Goal: Task Accomplishment & Management: Complete application form

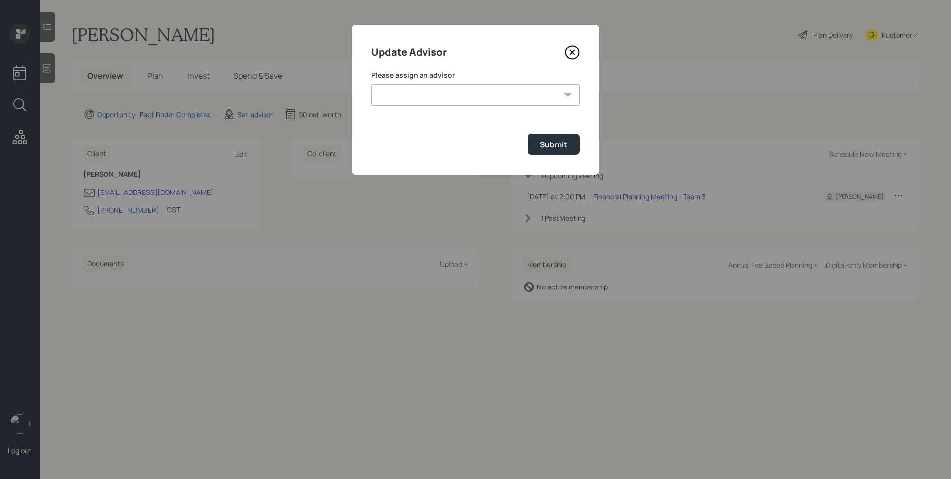
select select "d946c976-65aa-4529-ac9d-02c4f1114fc0"
click at [371, 84] on select "[PERSON_NAME] [PERSON_NAME] End [PERSON_NAME] [PERSON_NAME] [PERSON_NAME] [PERS…" at bounding box center [475, 95] width 208 height 22
click at [569, 149] on button "Submit" at bounding box center [553, 144] width 52 height 21
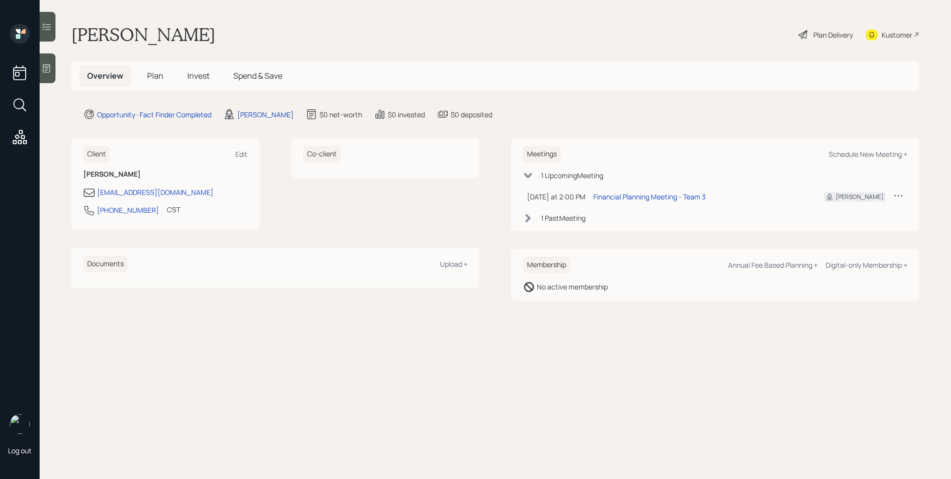
click at [55, 70] on div at bounding box center [48, 68] width 16 height 30
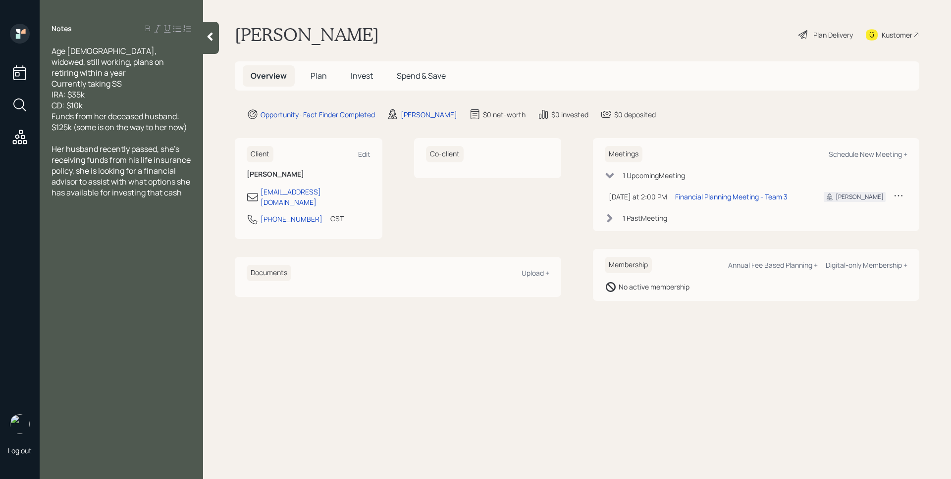
click at [313, 74] on span "Plan" at bounding box center [318, 75] width 16 height 11
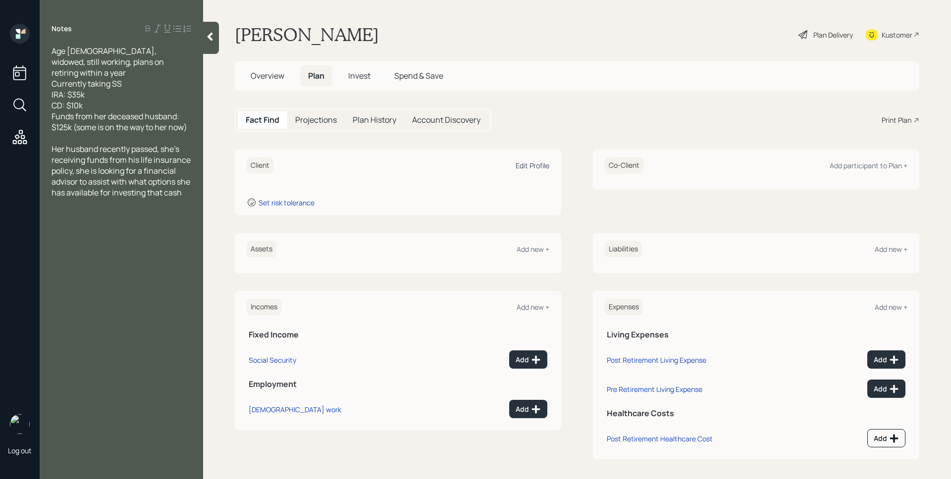
click at [531, 168] on div "Edit Profile" at bounding box center [533, 165] width 34 height 9
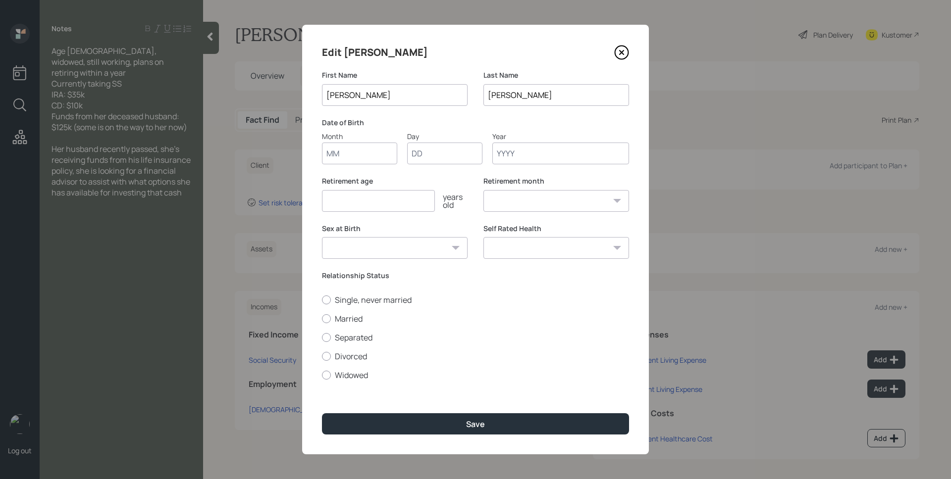
click at [346, 150] on input "Month" at bounding box center [359, 154] width 75 height 22
type input "01"
type input "1953"
select select "1"
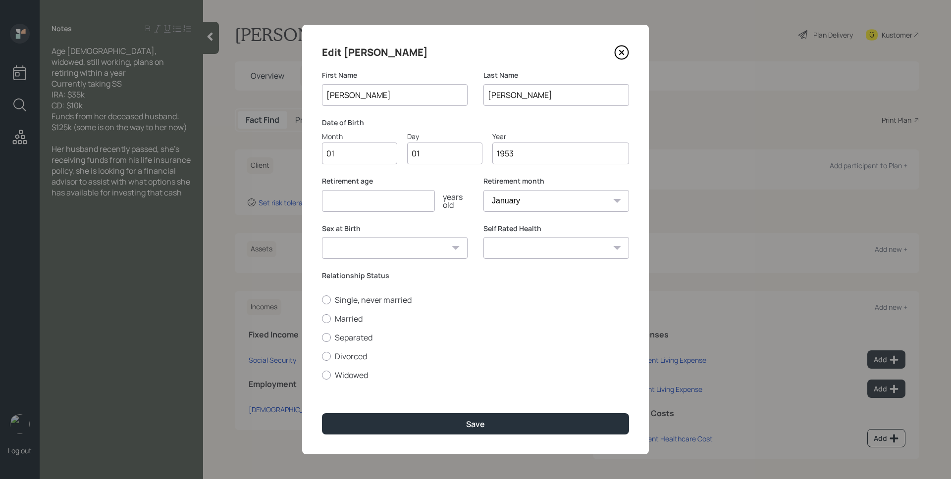
type input "1953"
click at [354, 200] on input "number" at bounding box center [378, 201] width 113 height 22
type input "79"
drag, startPoint x: 347, startPoint y: 373, endPoint x: 353, endPoint y: 378, distance: 7.4
click at [347, 373] on label "Widowed" at bounding box center [475, 375] width 307 height 11
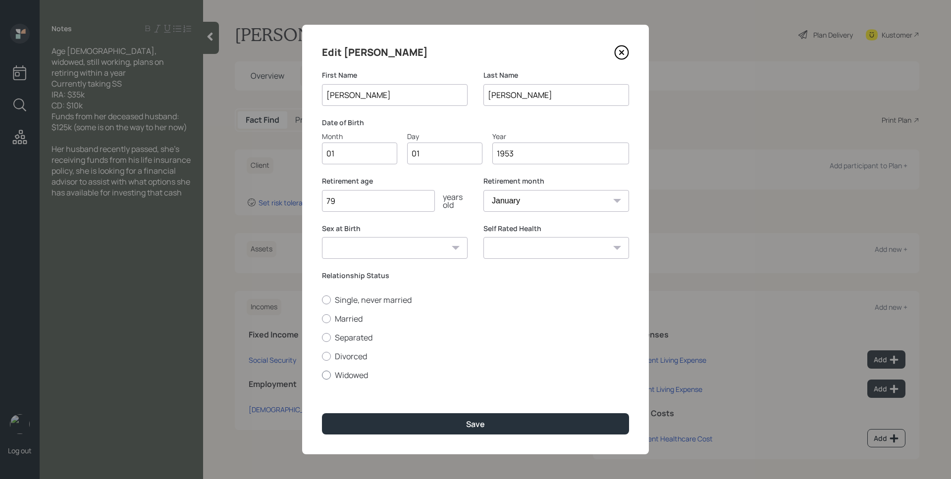
click at [322, 375] on input "Widowed" at bounding box center [321, 375] width 0 height 0
radio input "true"
click at [442, 440] on div "Edit [PERSON_NAME] First Name [PERSON_NAME] Last Name [PERSON_NAME] Date of Bir…" at bounding box center [475, 240] width 347 height 430
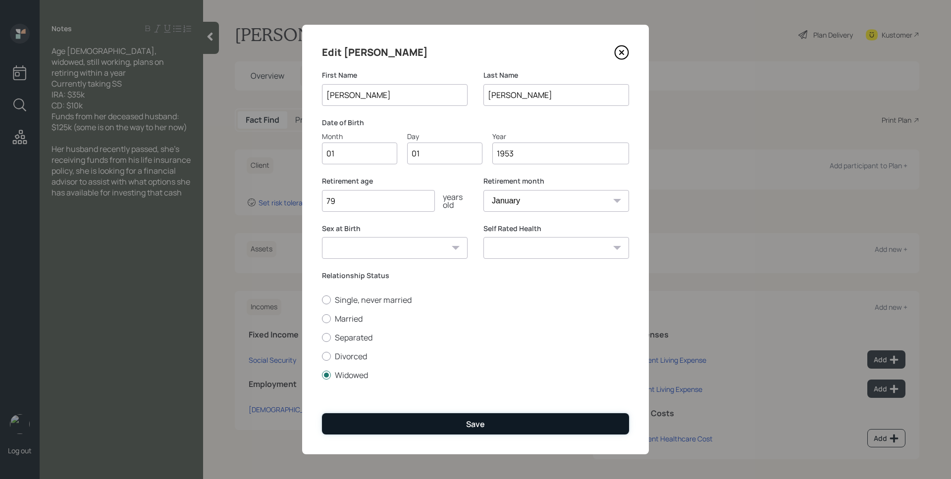
click at [443, 429] on button "Save" at bounding box center [475, 423] width 307 height 21
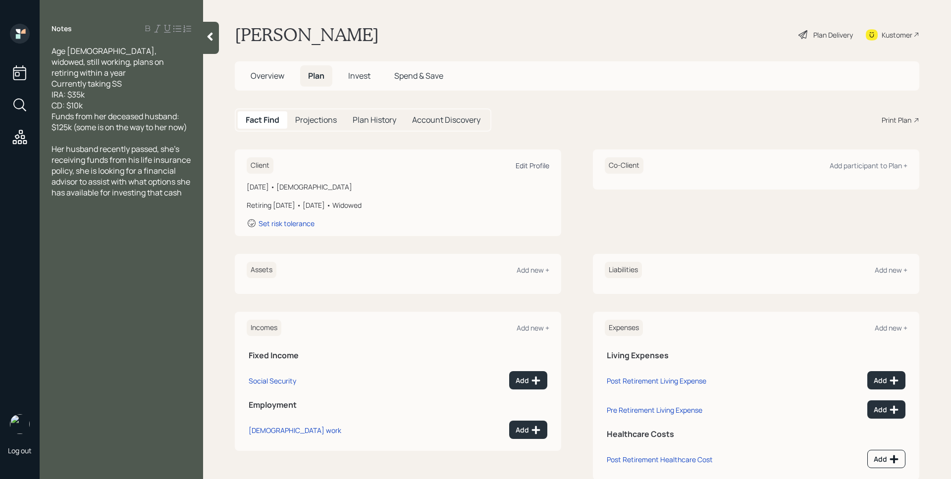
click at [530, 166] on div "Edit Profile" at bounding box center [533, 165] width 34 height 9
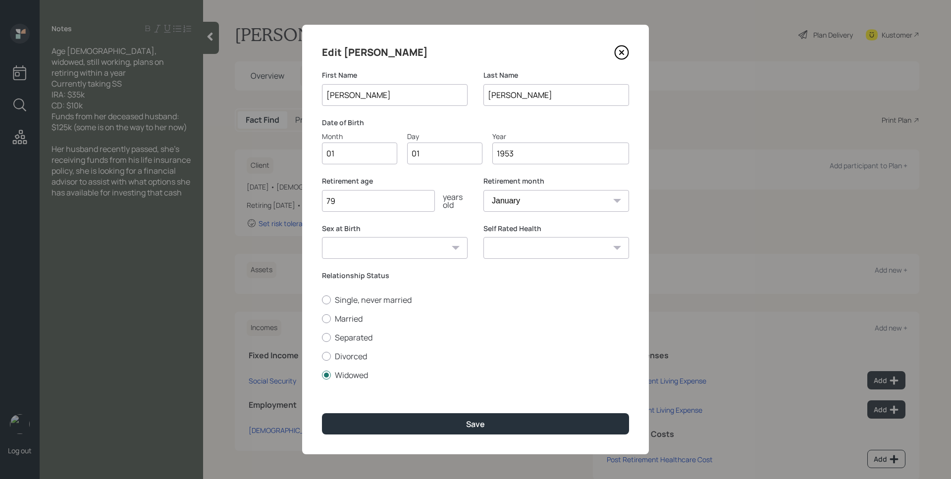
drag, startPoint x: 515, startPoint y: 153, endPoint x: 504, endPoint y: 152, distance: 10.9
click at [504, 152] on input "1953" at bounding box center [560, 154] width 137 height 22
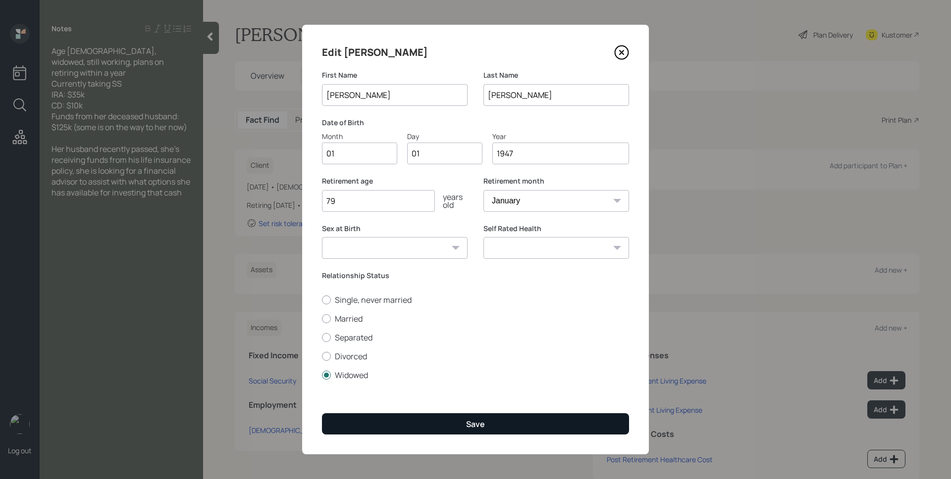
type input "1947"
click at [538, 429] on button "Save" at bounding box center [475, 423] width 307 height 21
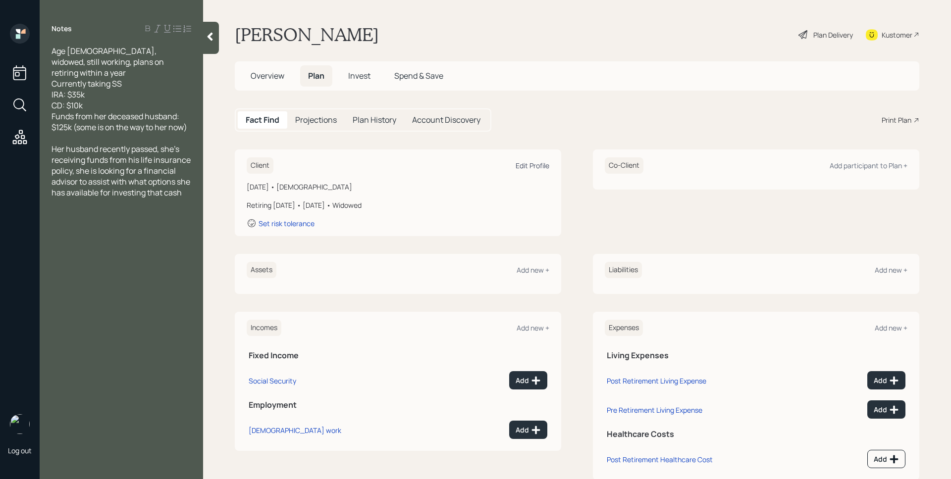
click at [530, 169] on div "Edit Profile" at bounding box center [533, 165] width 34 height 9
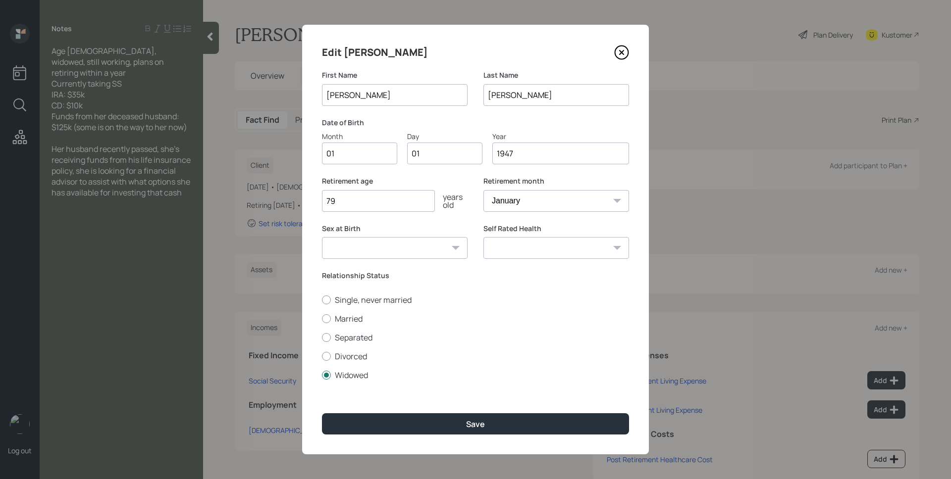
click at [505, 153] on input "1947" at bounding box center [560, 154] width 137 height 22
type input "1947"
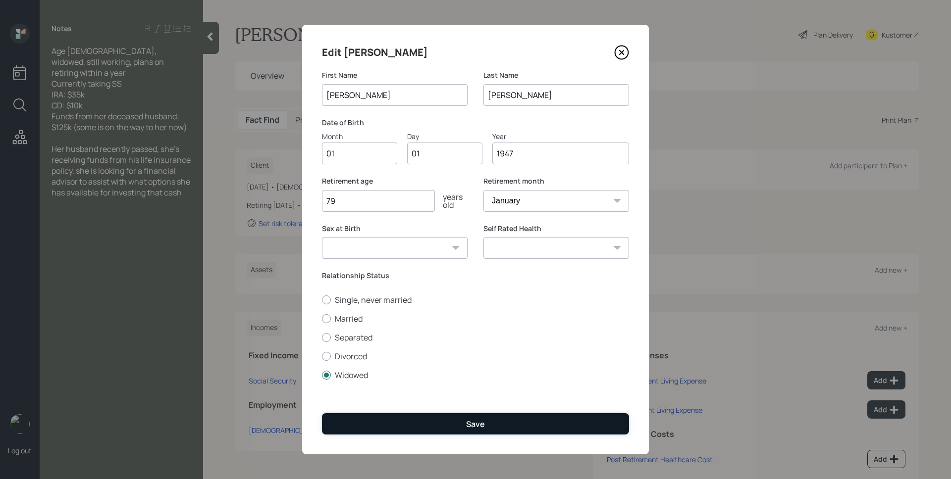
click at [510, 425] on button "Save" at bounding box center [475, 423] width 307 height 21
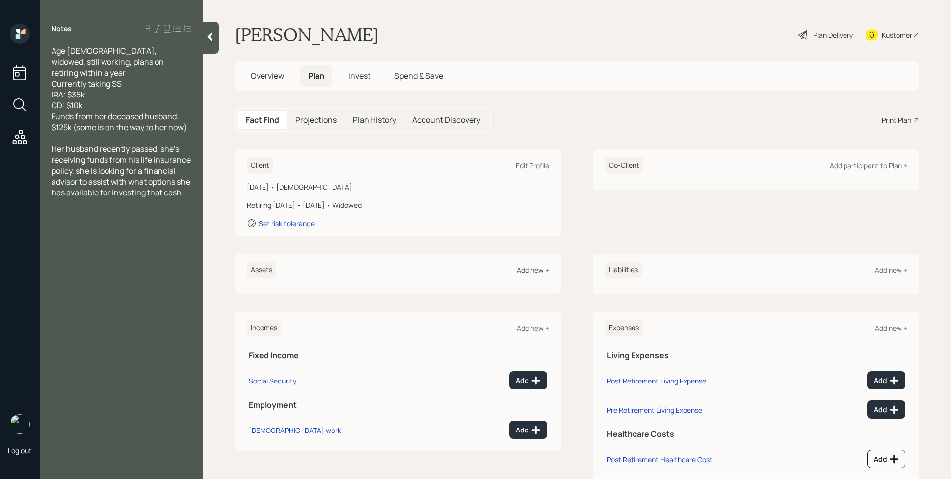
click at [534, 266] on div "Add new +" at bounding box center [533, 269] width 33 height 9
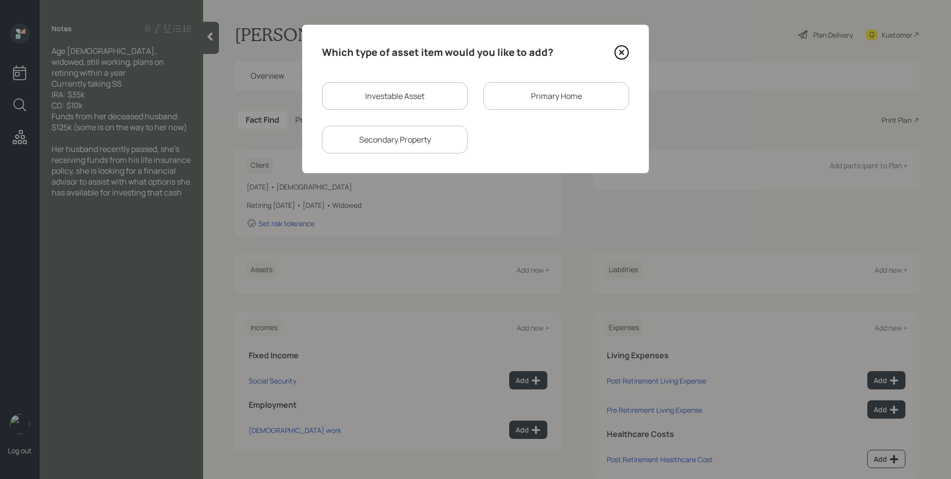
click at [410, 94] on div "Investable Asset" at bounding box center [395, 96] width 146 height 28
select select "taxable"
select select "balanced"
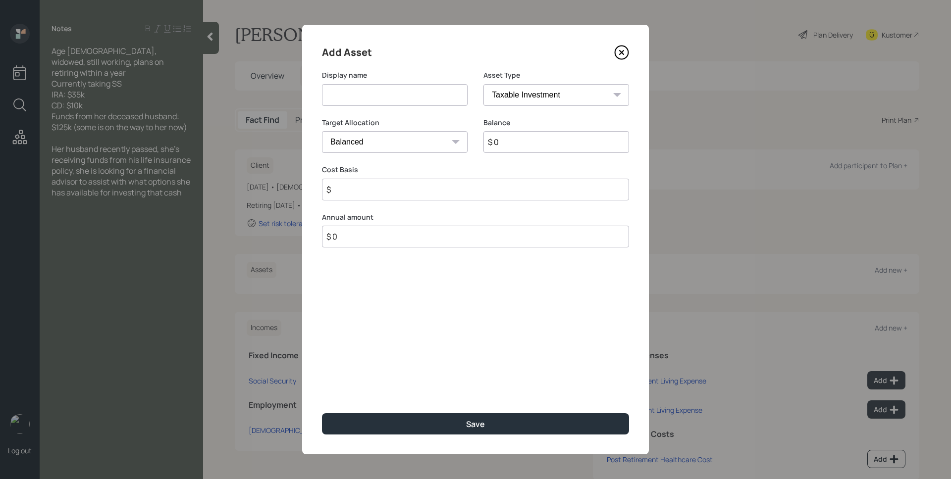
click at [409, 99] on input at bounding box center [395, 95] width 146 height 22
type input "IRA"
click at [574, 93] on select "SEP IRA IRA Roth IRA 401(k) Roth 401(k) 403(b) Roth 403(b) 457(b) Roth 457(b) H…" at bounding box center [556, 95] width 146 height 22
select select "ira"
click at [483, 84] on select "SEP IRA IRA Roth IRA 401(k) Roth 401(k) 403(b) Roth 403(b) 457(b) Roth 457(b) H…" at bounding box center [556, 95] width 146 height 22
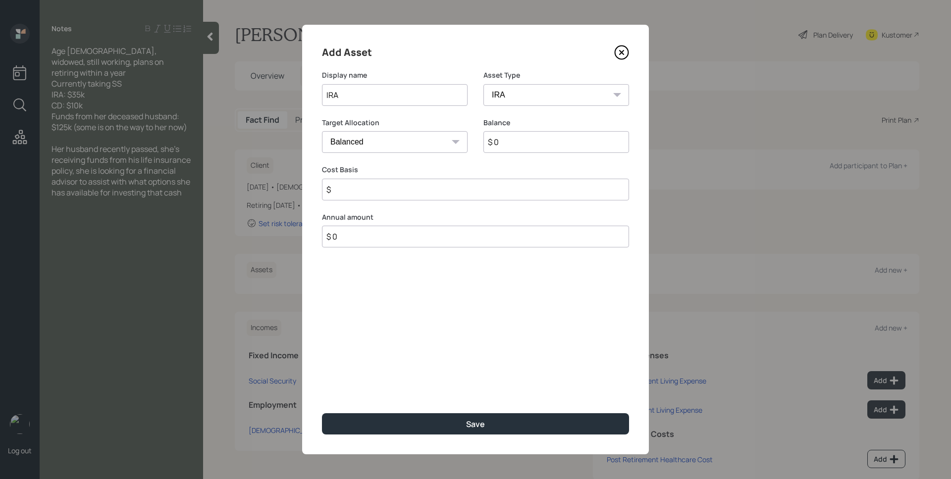
type input "$"
click at [528, 142] on input "$ 0" at bounding box center [556, 142] width 146 height 22
type input "$ 35,000"
type input "$ 0"
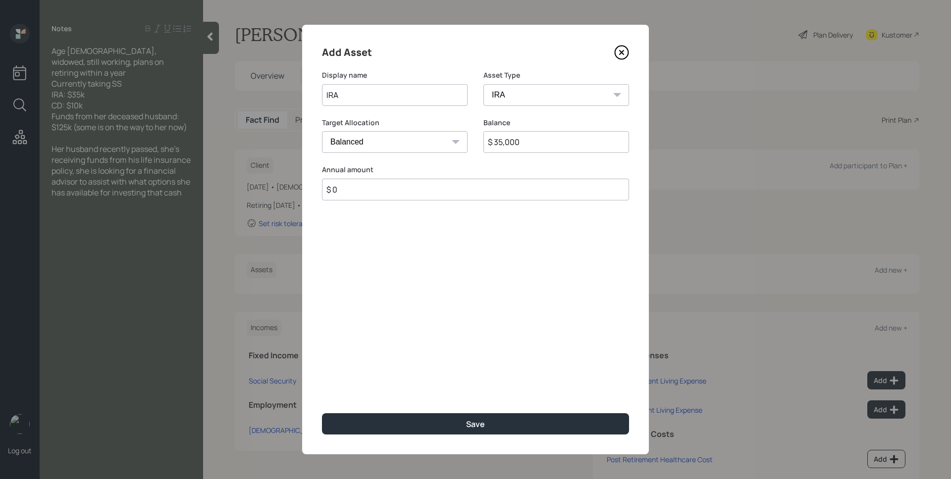
click at [322, 413] on button "Save" at bounding box center [475, 423] width 307 height 21
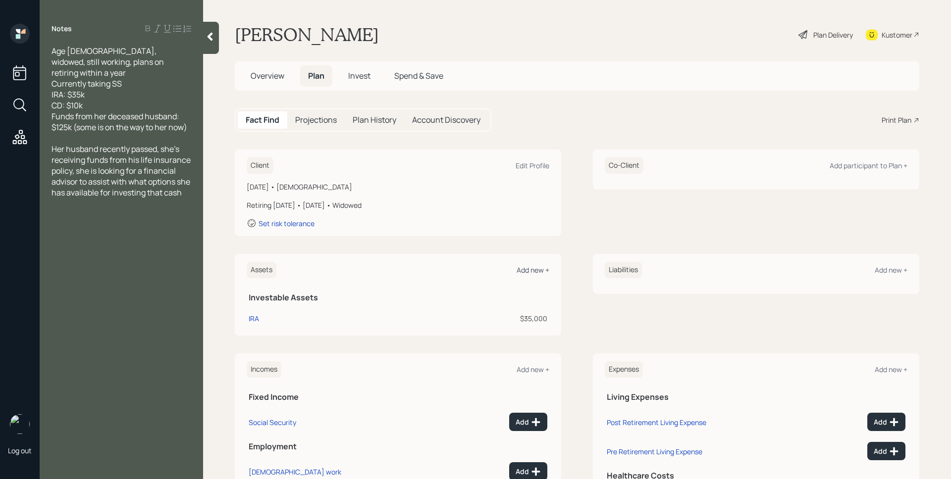
click at [534, 271] on div "Add new +" at bounding box center [533, 269] width 33 height 9
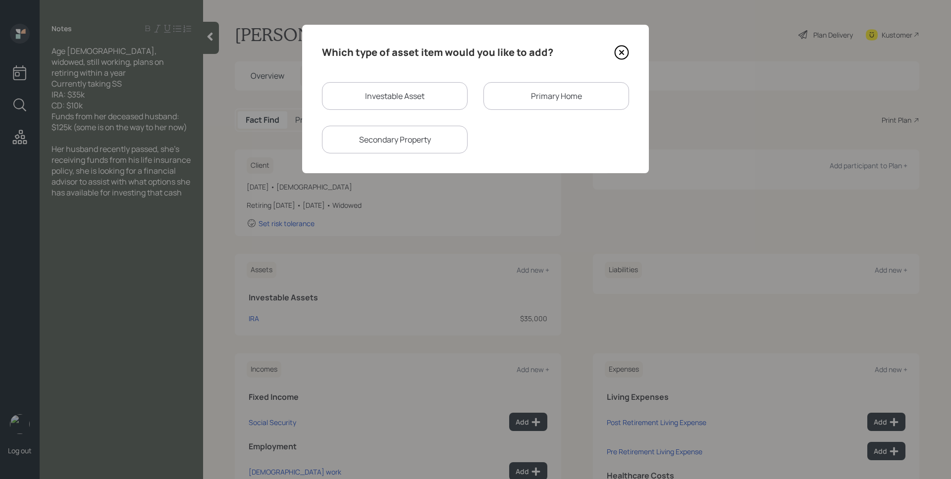
click at [422, 103] on div "Investable Asset" at bounding box center [395, 96] width 146 height 28
select select "taxable"
select select "balanced"
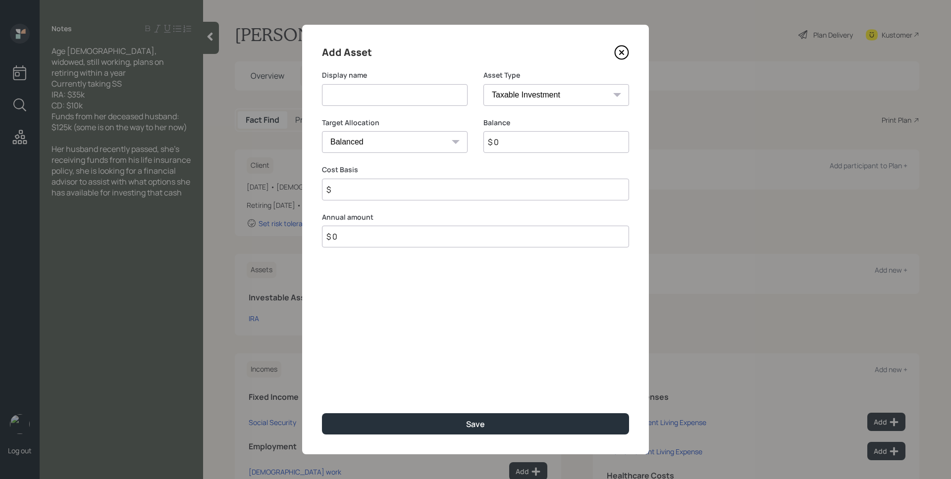
click at [416, 98] on input at bounding box center [395, 95] width 146 height 22
type input "CD"
click at [527, 86] on select "SEP IRA IRA Roth IRA 401(k) Roth 401(k) 403(b) Roth 403(b) 457(b) Roth 457(b) H…" at bounding box center [556, 95] width 146 height 22
click at [385, 138] on select "Cash Conservative Balanced Aggressive" at bounding box center [395, 142] width 146 height 22
select select "uninvested"
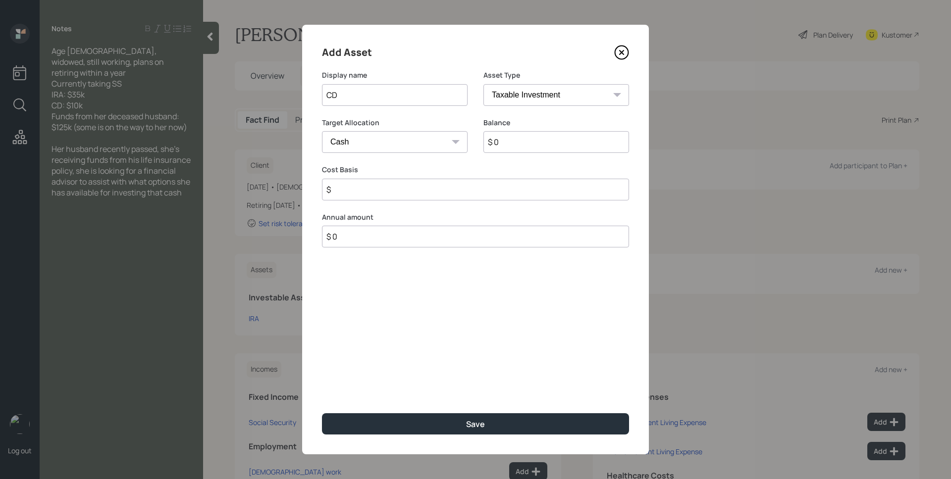
click at [322, 131] on select "Cash Conservative Balanced Aggressive" at bounding box center [395, 142] width 146 height 22
click at [526, 154] on div "Balance $ 0" at bounding box center [556, 142] width 146 height 48
click at [527, 146] on input "$ 0" at bounding box center [556, 142] width 146 height 22
type input "$ 1"
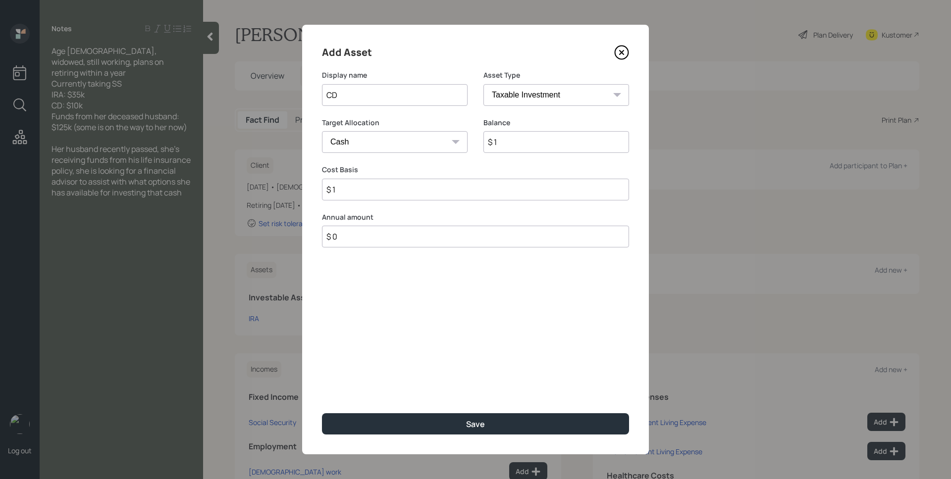
type input "$ 10"
type input "$ 100"
type input "$ 1,000"
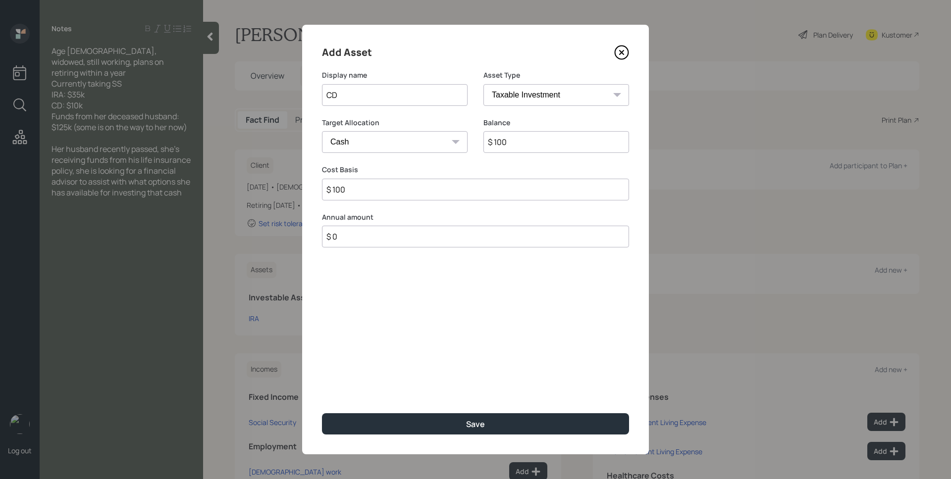
type input "$ 1,000"
type input "$ 10,000"
click at [322, 413] on button "Save" at bounding box center [475, 423] width 307 height 21
